Goal: Check status

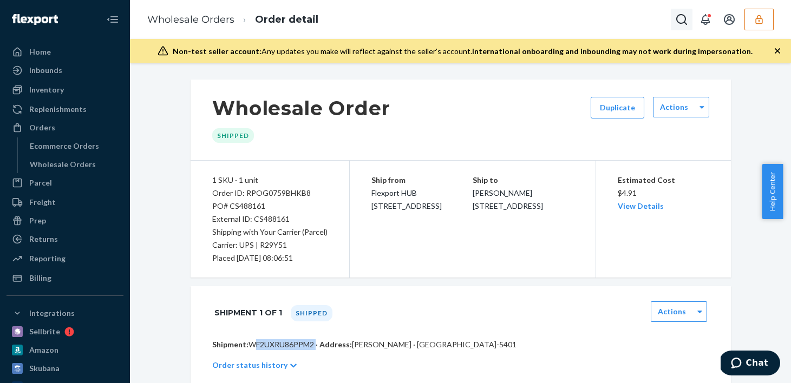
click at [679, 20] on icon "Open Search Box" at bounding box center [681, 19] width 13 height 13
type input "RPGPDI5Y4LV8A"
click at [616, 26] on p "NUCOR" at bounding box center [654, 20] width 76 height 11
click at [616, 42] on p "RPGPDI5Y4LV8A" at bounding box center [654, 36] width 76 height 11
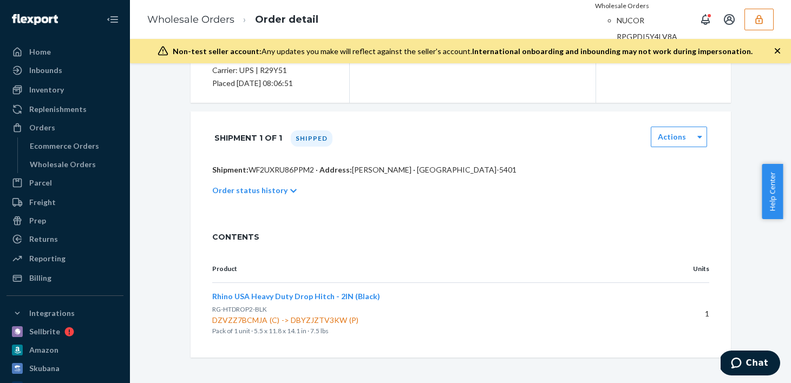
scroll to position [119, 0]
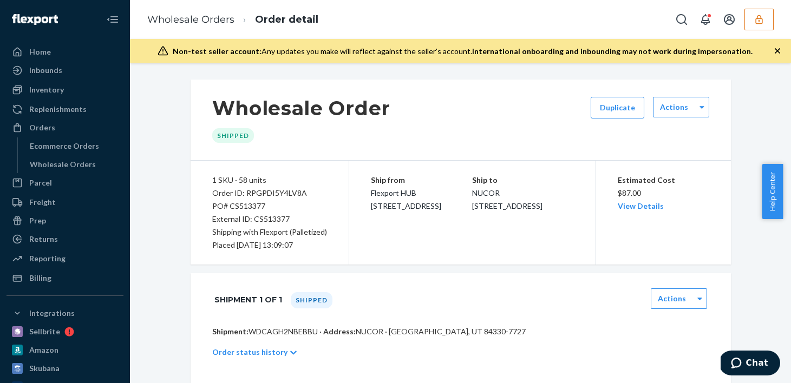
scroll to position [162, 0]
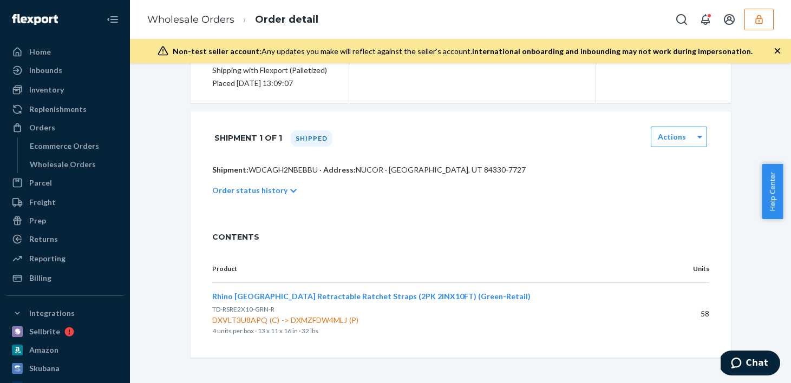
click at [384, 102] on div "Ship from Flexport HUB 2615 E 3rd Street San Bernardino, CA 92408 Ship to NUCOR…" at bounding box center [472, 51] width 247 height 104
click at [343, 103] on div "Wholesale Order Shipped Duplicate Actions 1 SKU · 58 units Order ID: RPGPDI5Y4L…" at bounding box center [460, 138] width 540 height 440
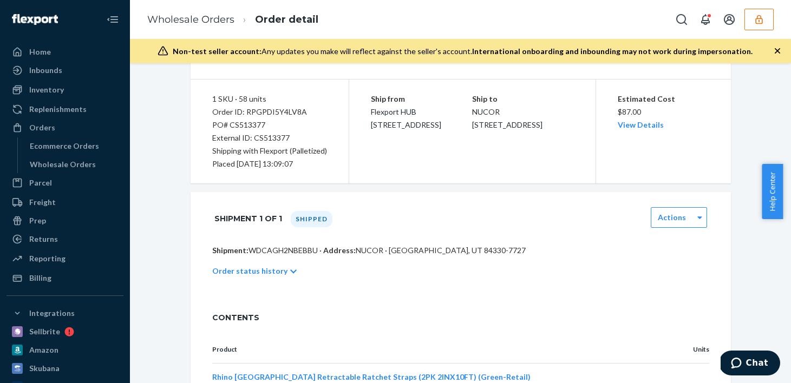
scroll to position [82, 0]
click at [278, 248] on p "Shipment: WDCAGH2NBEBBU · Address: NUCOR · PLYMOUTH, UT 84330-7727" at bounding box center [460, 249] width 497 height 11
copy p "WDCAGH2NBEBBU"
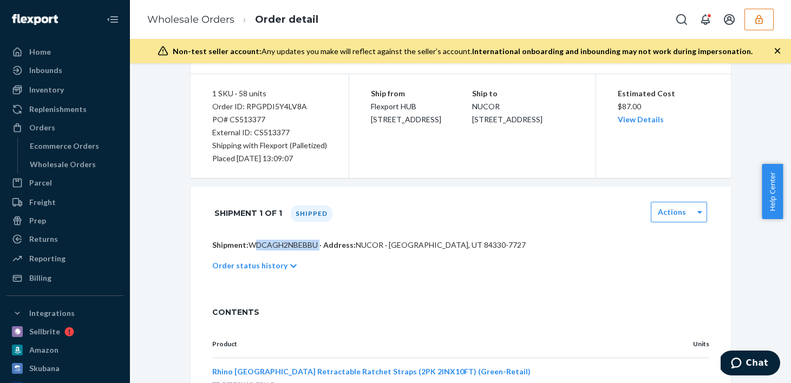
copy p "WDCAGH2NBEBBU"
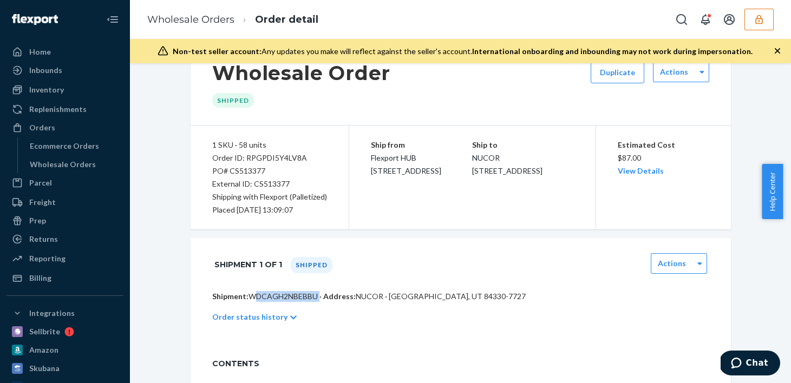
scroll to position [32, 0]
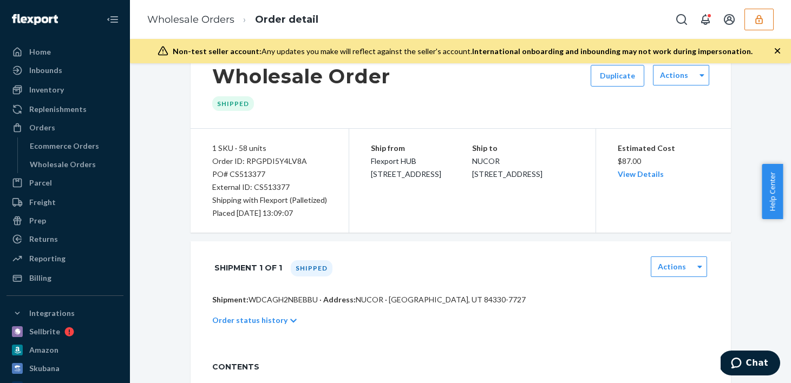
click at [669, 10] on div "Wholesale Orders Order detail" at bounding box center [460, 19] width 661 height 39
click at [676, 13] on icon "Open Search Box" at bounding box center [681, 19] width 13 height 13
type input "RP1JU5FPKLNJT"
click at [616, 26] on p "LOGAN PIHA" at bounding box center [654, 20] width 76 height 11
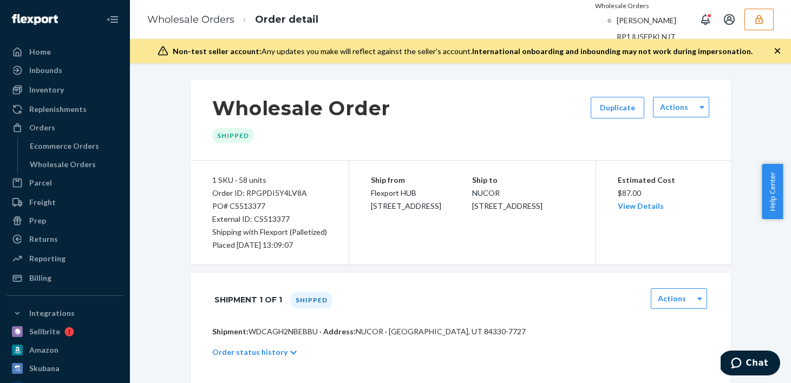
click at [616, 26] on p "LOGAN PIHA" at bounding box center [654, 20] width 76 height 11
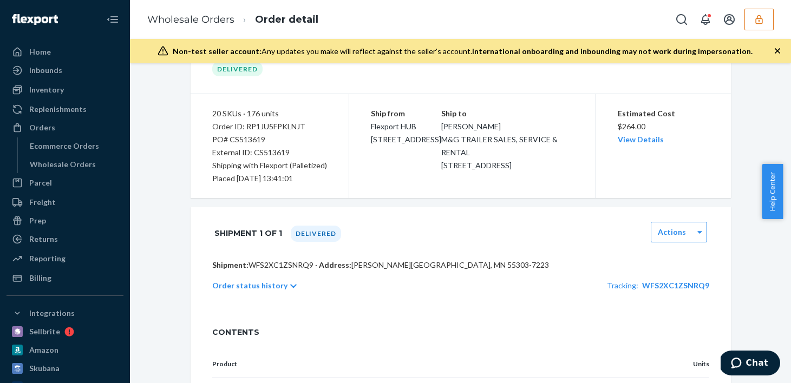
scroll to position [64, 0]
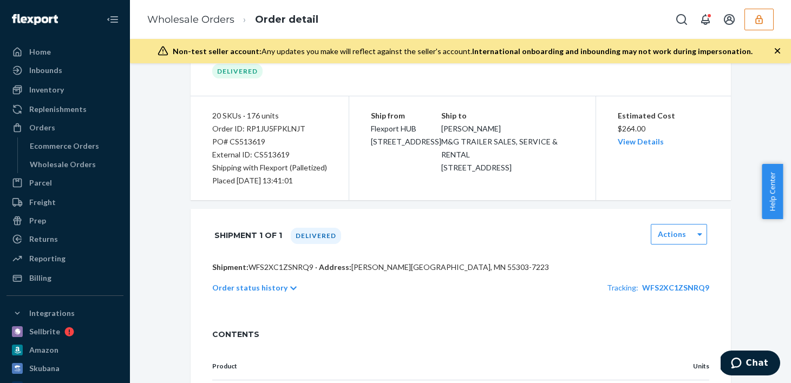
click at [266, 266] on p "Shipment: WFS2XC1ZSNRQ9 · Address: LOGAN PIHA · RAMSEY, MN 55303-7223" at bounding box center [460, 267] width 497 height 11
copy p "WFS2XC1ZSNRQ9"
drag, startPoint x: 443, startPoint y: 131, endPoint x: 536, endPoint y: 179, distance: 105.3
click at [536, 174] on div "Ship to LOGAN PIHA M&G TRAILER SALES, SERVICE & RENTAL 9387 HIGHWAY 10 NW RAMSE…" at bounding box center [507, 141] width 133 height 65
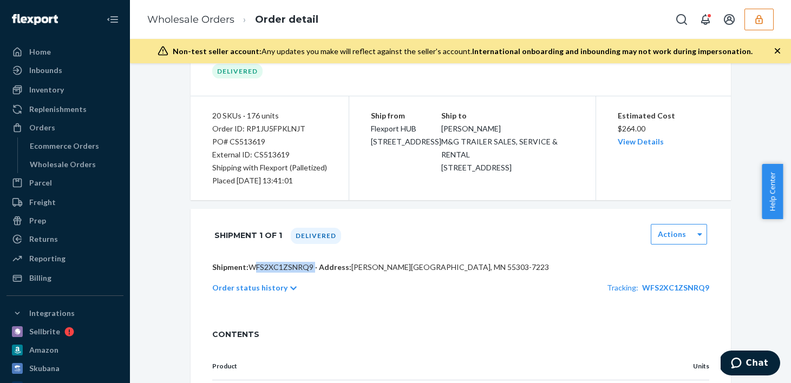
copy span "LOGAN PIHA M&G TRAILER SALES, SERVICE & RENTAL 9387 HIGHWAY 10 NW RAMSEY, MN 55…"
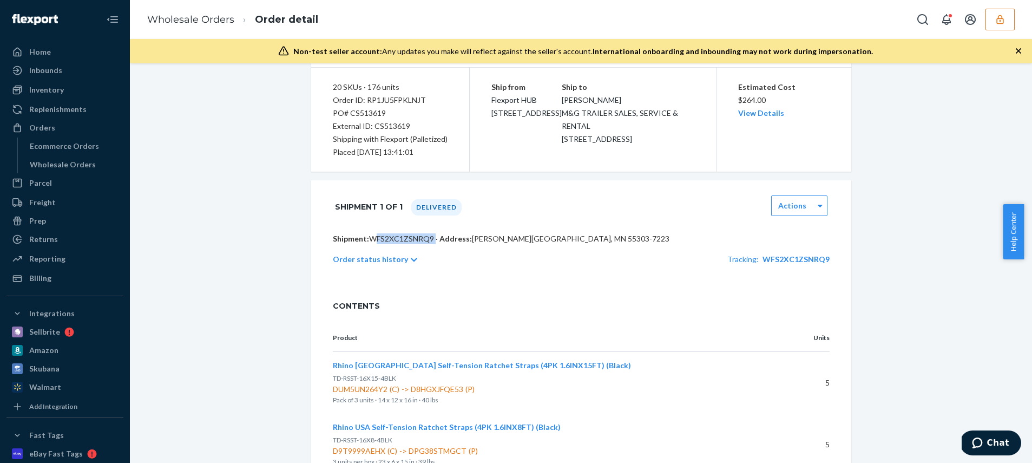
scroll to position [0, 0]
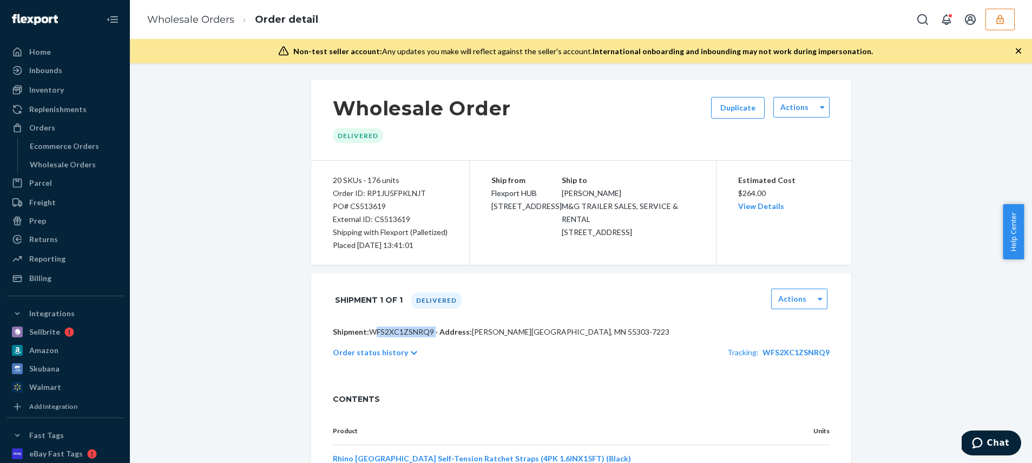
click at [782, 24] on icon "button" at bounding box center [1000, 19] width 11 height 11
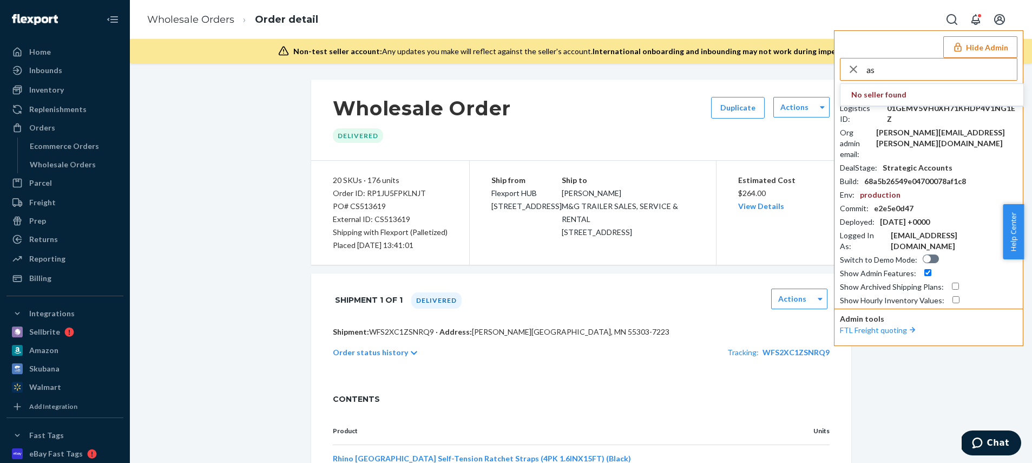
type input "a"
click at [782, 45] on button "Hide Admin" at bounding box center [980, 47] width 74 height 22
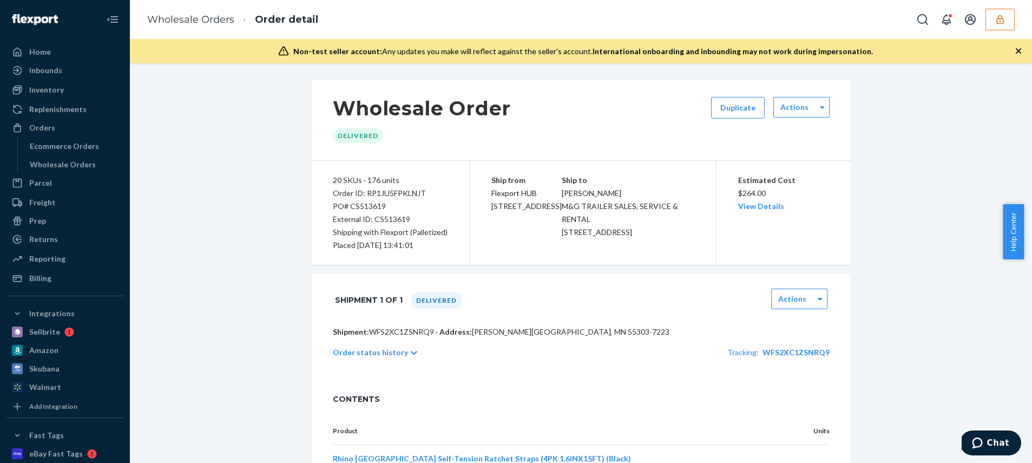
click at [782, 18] on icon "button" at bounding box center [999, 19] width 7 height 9
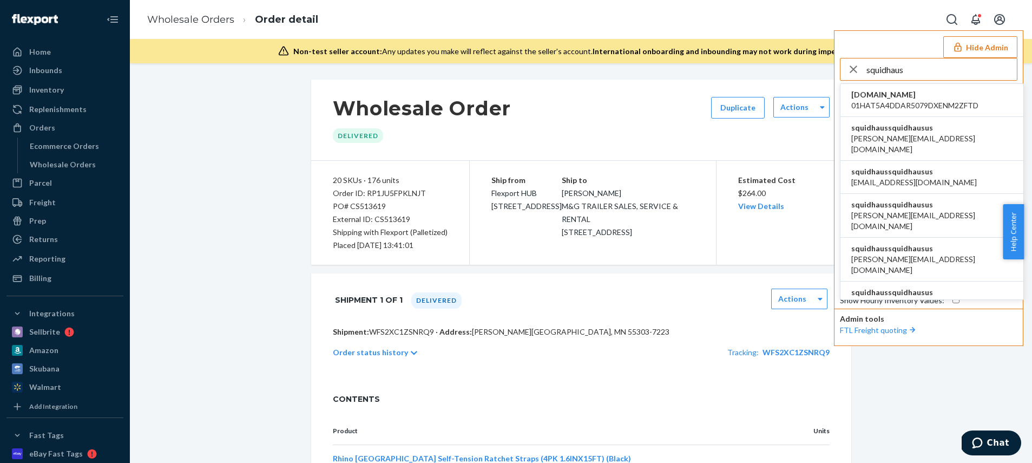
type input "squidhaus"
click at [782, 134] on span "david@squidhaus.us" at bounding box center [931, 144] width 161 height 22
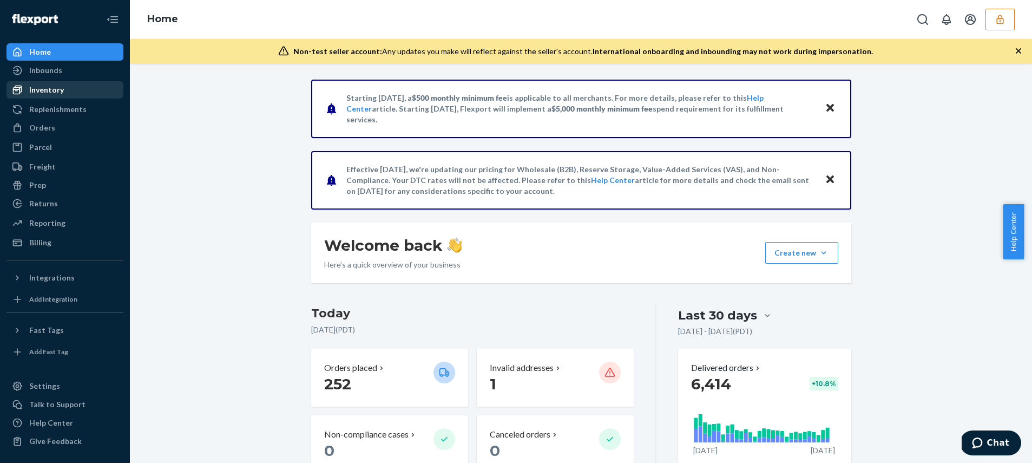
click at [78, 88] on div "Inventory" at bounding box center [65, 89] width 115 height 15
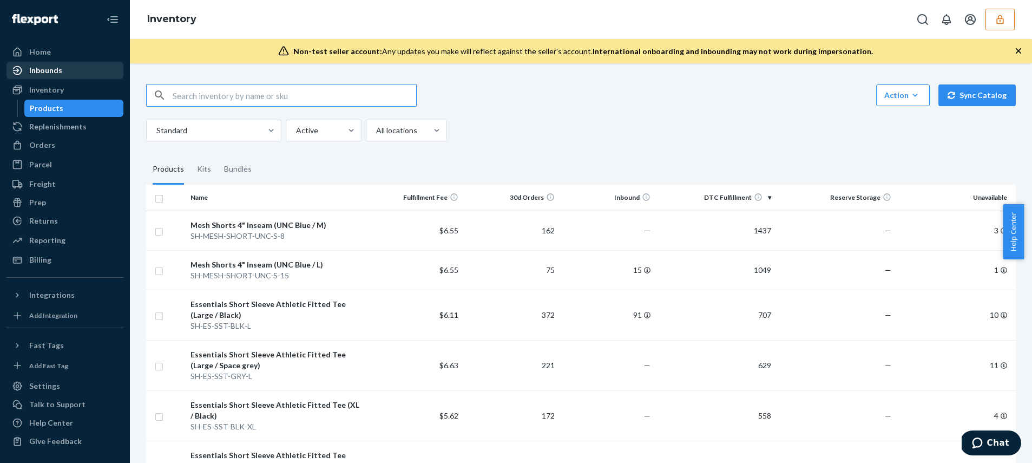
click at [63, 75] on div "Inbounds" at bounding box center [65, 70] width 115 height 15
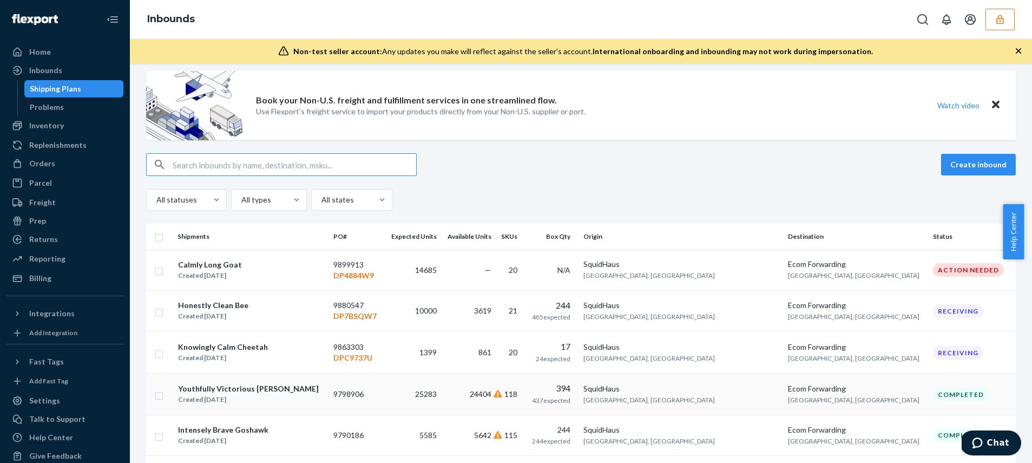
scroll to position [18, 0]
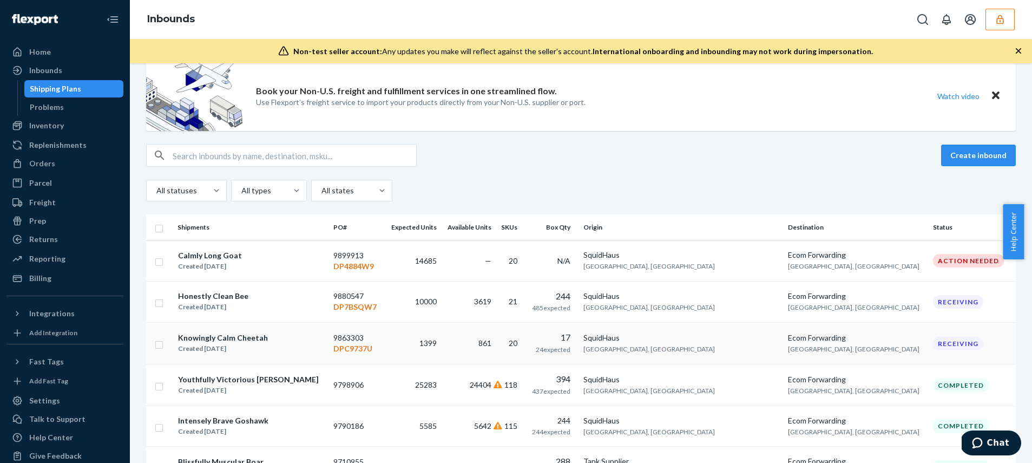
click at [236, 343] on div "Created Jul 21, 2025" at bounding box center [223, 348] width 90 height 11
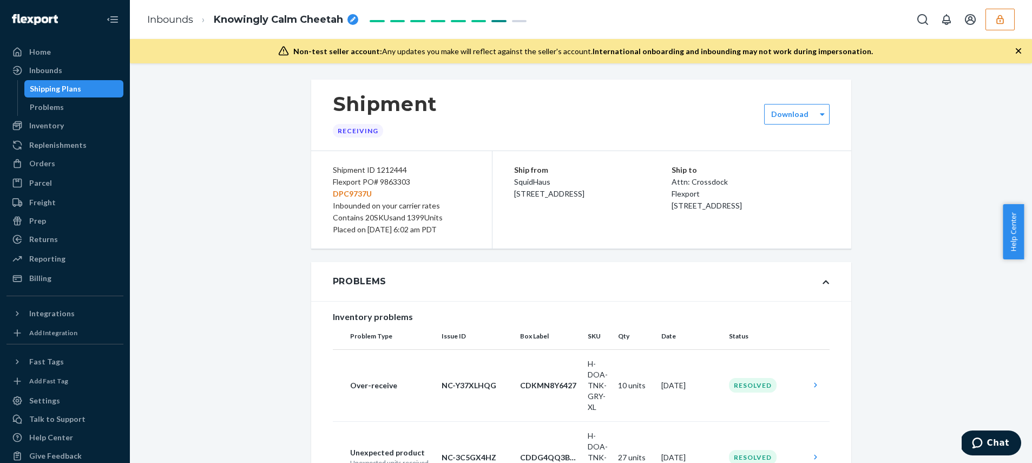
click at [392, 186] on div "Flexport PO# 9863303 DPC9737U" at bounding box center [401, 188] width 137 height 24
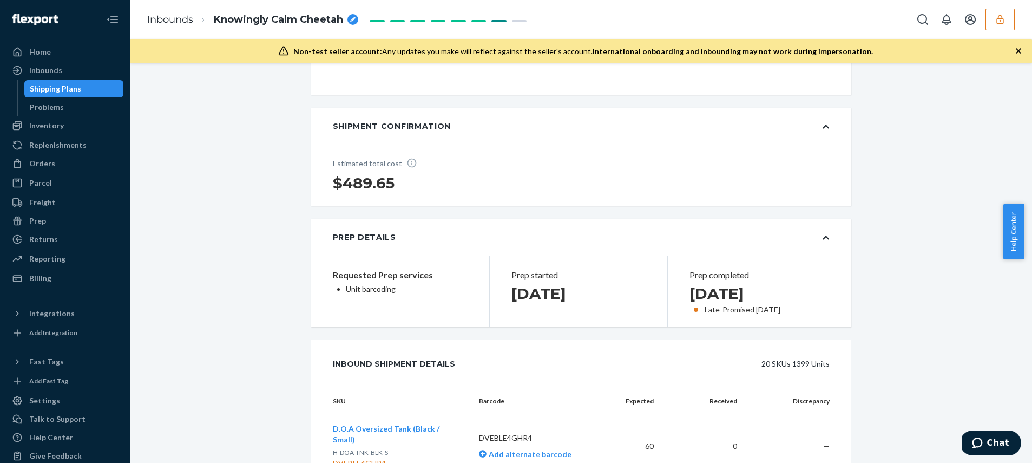
scroll to position [530, 0]
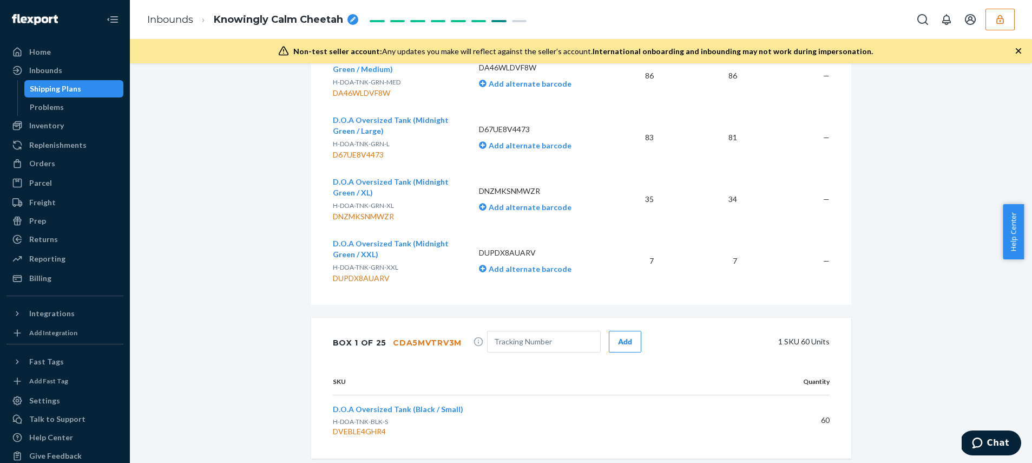
scroll to position [1838, 0]
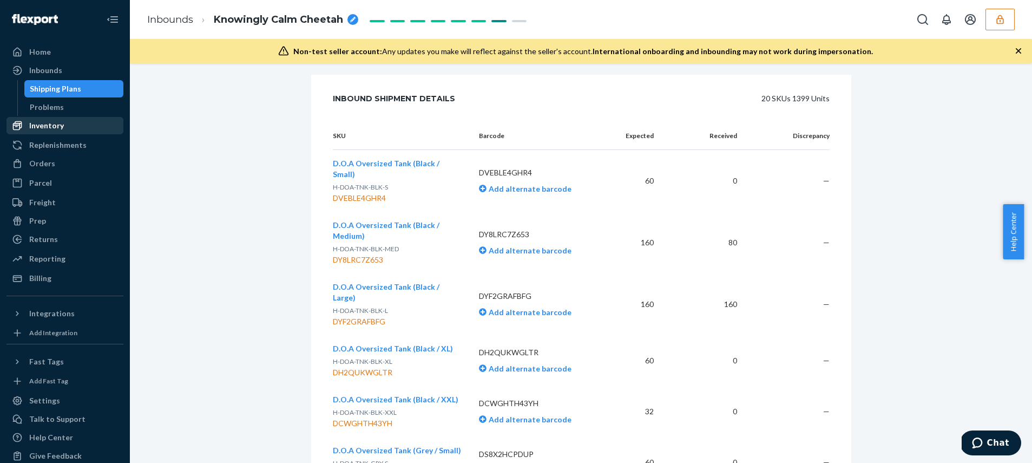
scroll to position [523, 0]
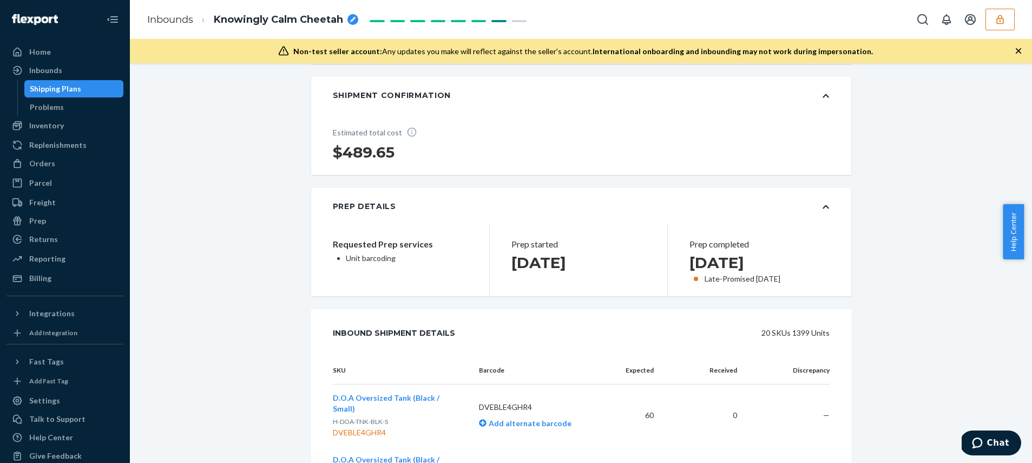
click at [54, 87] on div "Shipping Plans" at bounding box center [55, 88] width 51 height 11
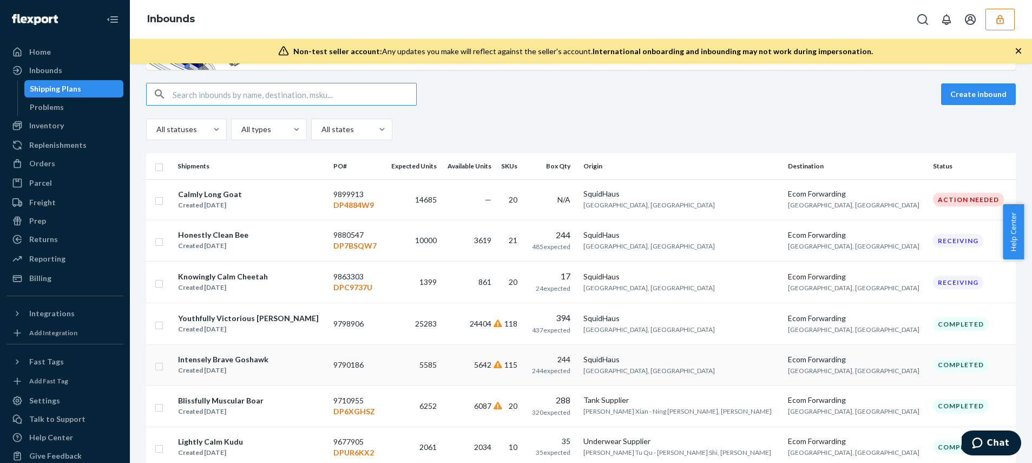
scroll to position [100, 0]
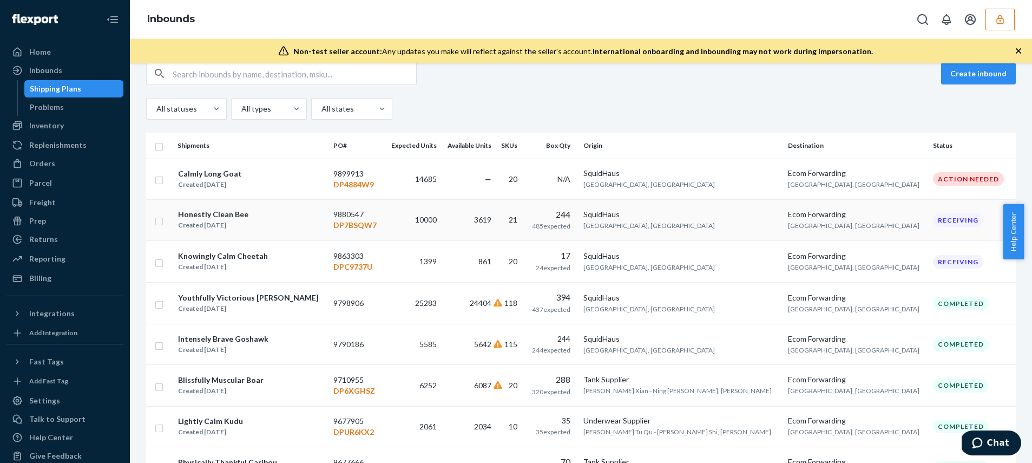
click at [265, 214] on div "Honestly Clean Bee Created Jul 31, 2025" at bounding box center [250, 219] width 147 height 23
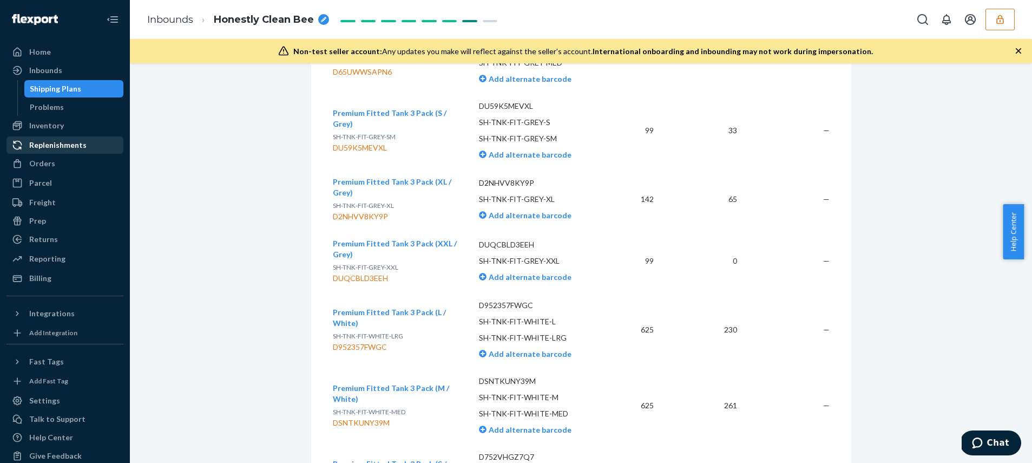
scroll to position [1088, 0]
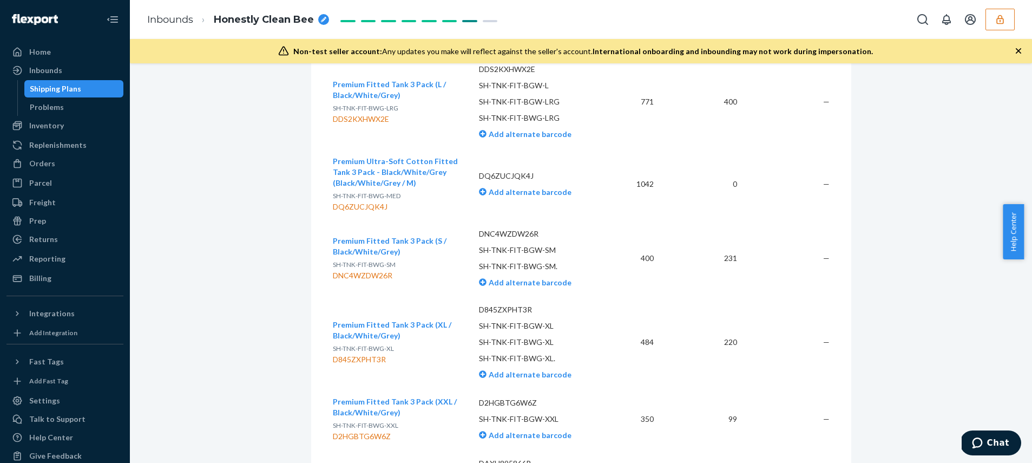
click at [993, 21] on button "button" at bounding box center [999, 20] width 29 height 22
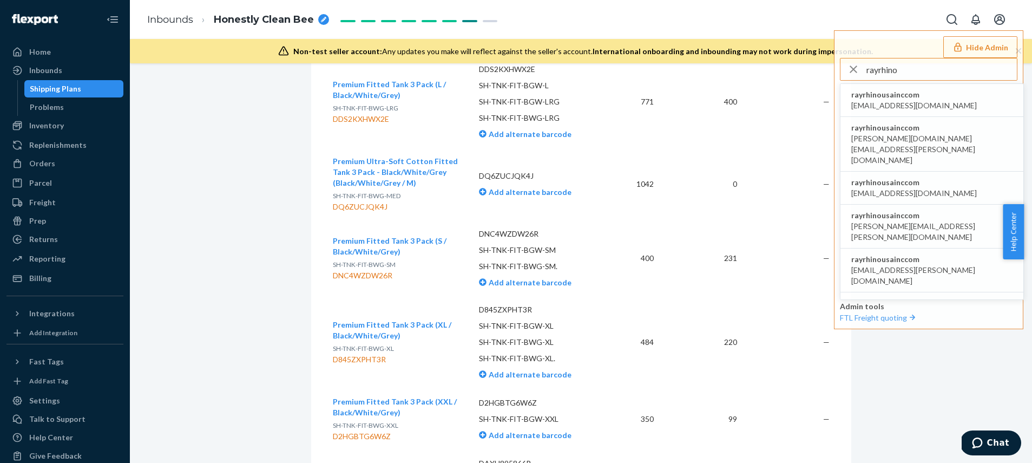
type input "rayrhino"
click at [904, 101] on span "accounting@rhinousainc.com" at bounding box center [914, 105] width 126 height 11
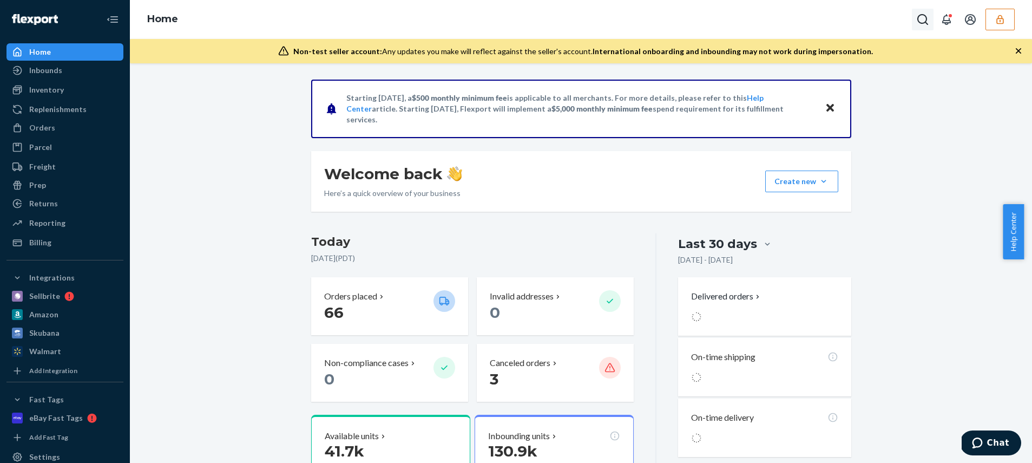
click at [926, 21] on icon "Open Search Box" at bounding box center [922, 19] width 13 height 13
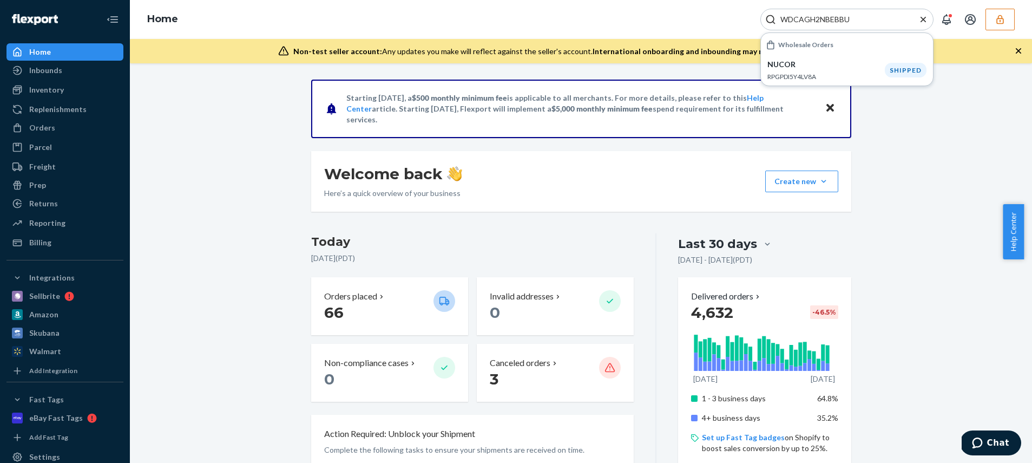
type input "WDCAGH2NBEBBU"
click at [837, 68] on p "NUCOR" at bounding box center [825, 64] width 117 height 11
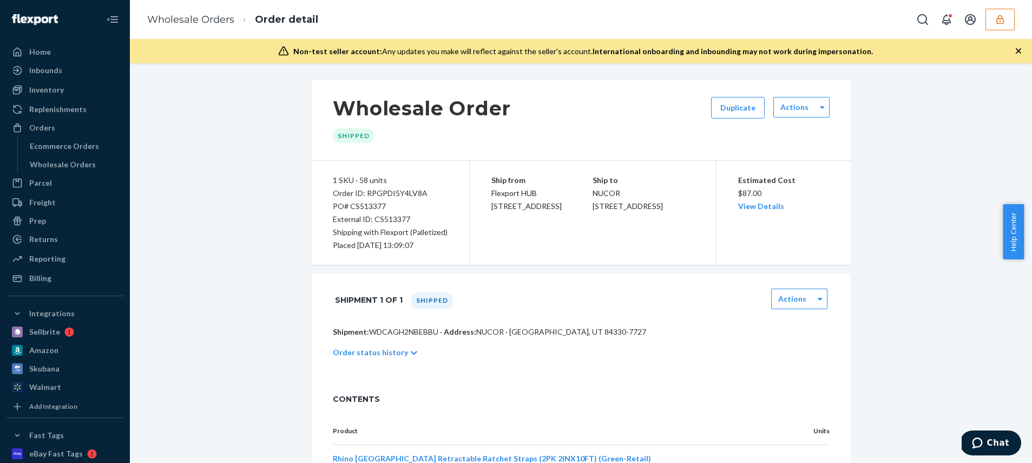
click at [593, 189] on span "NUCOR 7285 W 21200 N PLYMOUTH, UT 84330-7727" at bounding box center [628, 199] width 70 height 22
drag, startPoint x: 583, startPoint y: 189, endPoint x: 682, endPoint y: 220, distance: 103.9
click at [682, 213] on div "Ship to NUCOR 7285 W 21200 N PLYMOUTH, UT 84330-7727" at bounding box center [644, 193] width 102 height 39
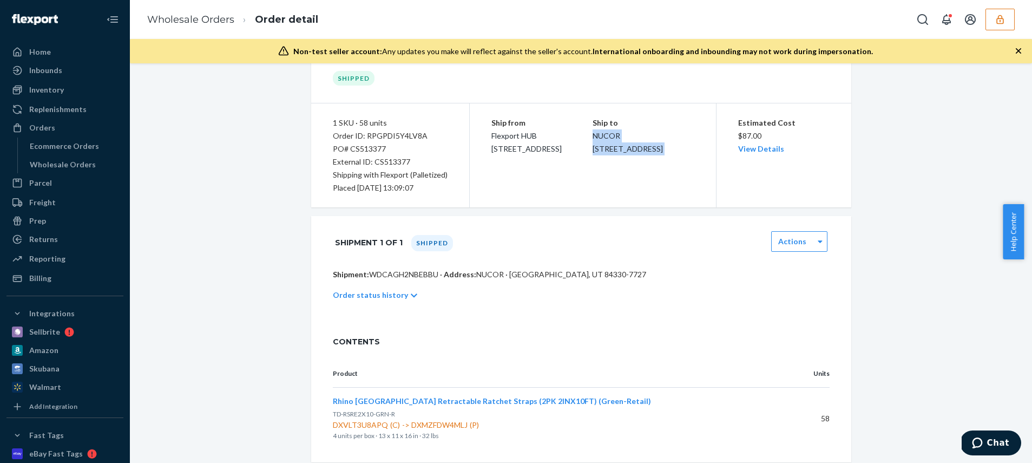
scroll to position [82, 0]
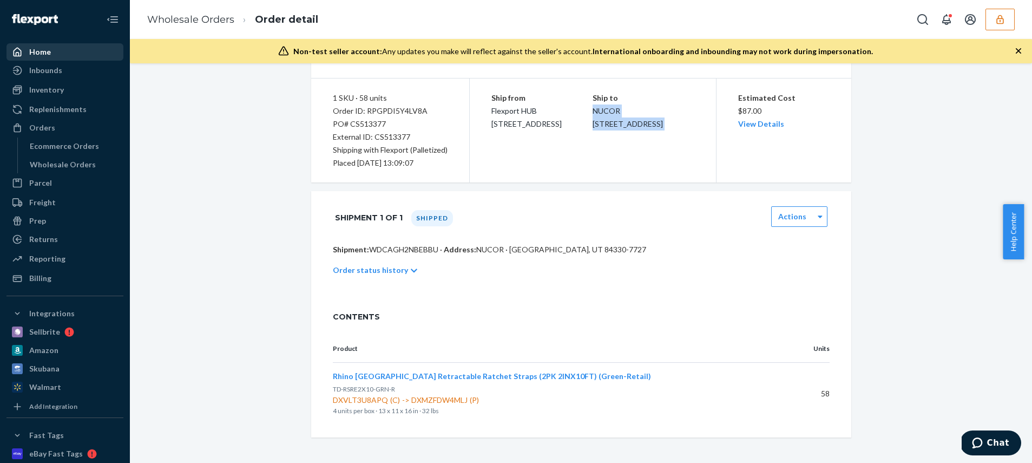
click at [56, 54] on div "Home" at bounding box center [65, 51] width 115 height 15
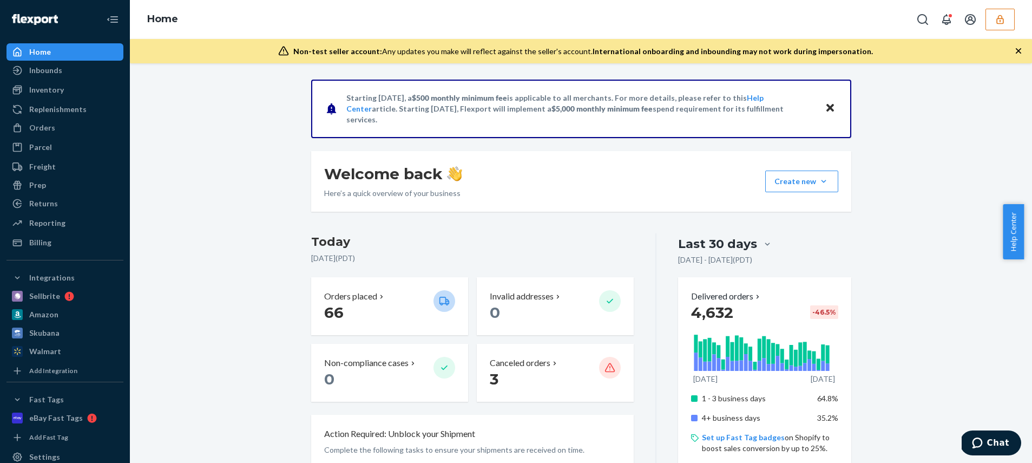
click at [1003, 23] on icon "button" at bounding box center [999, 19] width 7 height 9
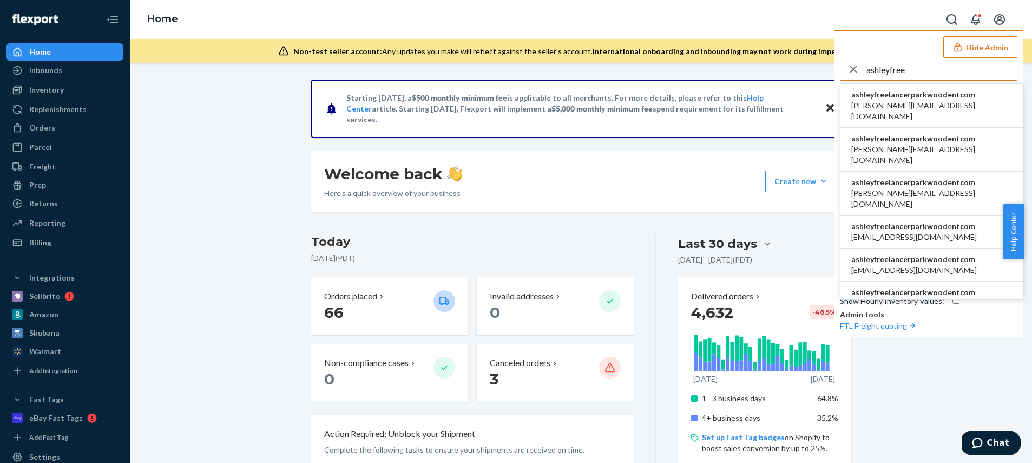
type input "ashleyfree"
click at [905, 102] on span "adnan@lazertechnologies.com" at bounding box center [931, 111] width 161 height 22
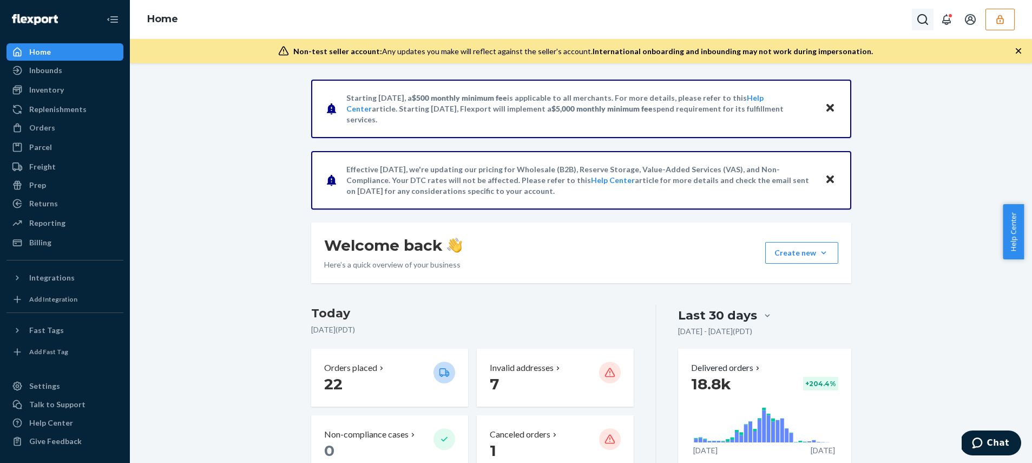
click at [924, 18] on icon "Open Search Box" at bounding box center [922, 19] width 13 height 13
click at [924, 18] on icon "Close Search" at bounding box center [922, 18] width 5 height 5
click at [925, 16] on icon "Open Search Box" at bounding box center [922, 19] width 11 height 11
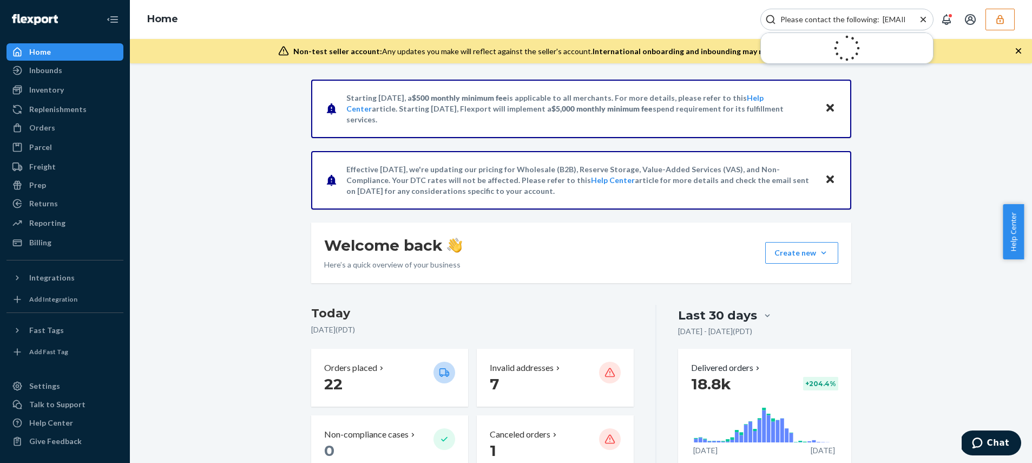
scroll to position [0, 569]
type input "Please contact the following: [EMAIL_ADDRESS][DOMAIN_NAME] [PERSON_NAME] [EMAIL…"
click at [922, 20] on icon "Close Search" at bounding box center [922, 18] width 5 height 5
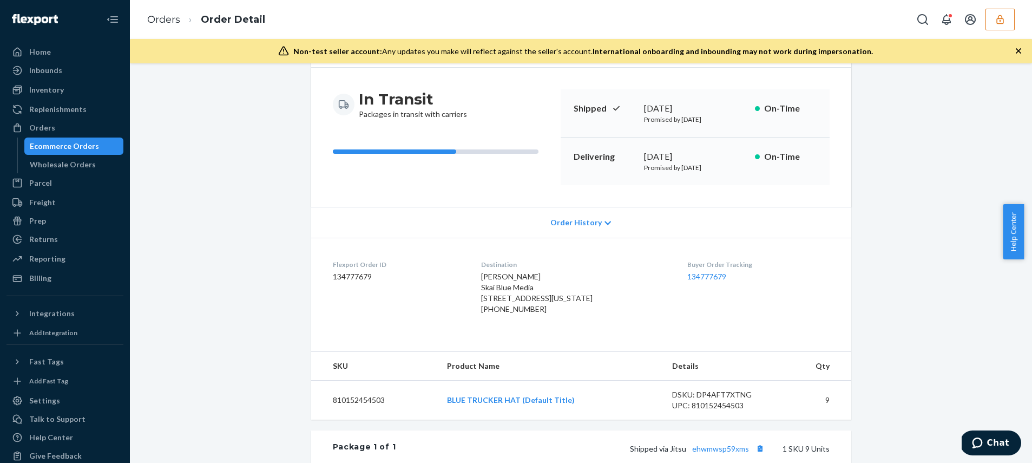
scroll to position [91, 0]
click at [692, 275] on link "134777679" at bounding box center [706, 273] width 39 height 9
